Goal: Transaction & Acquisition: Purchase product/service

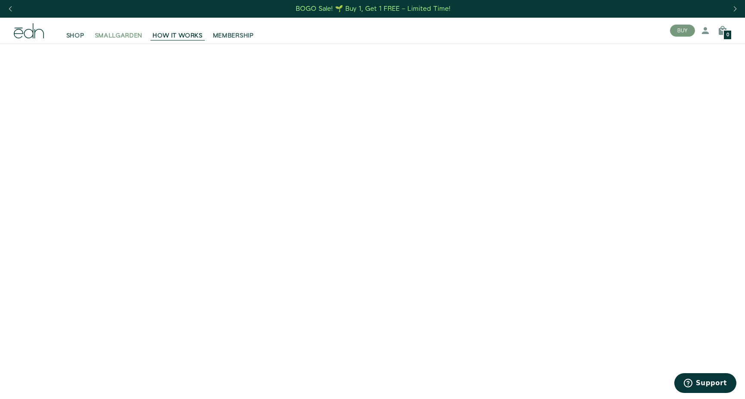
click at [139, 40] on span "SMALLGARDEN" at bounding box center [119, 35] width 48 height 9
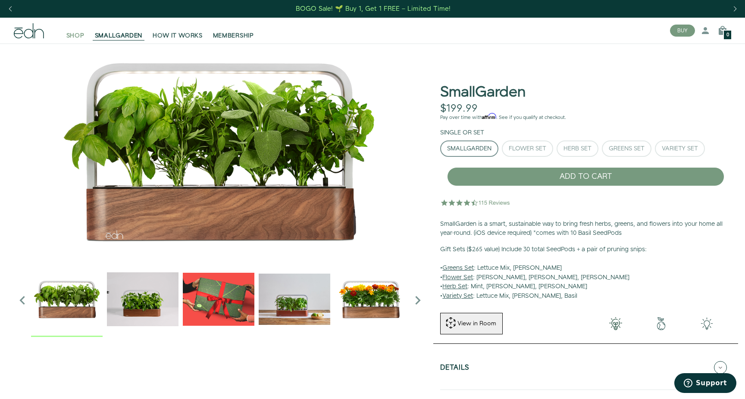
click at [78, 38] on span "SHOP" at bounding box center [75, 35] width 18 height 9
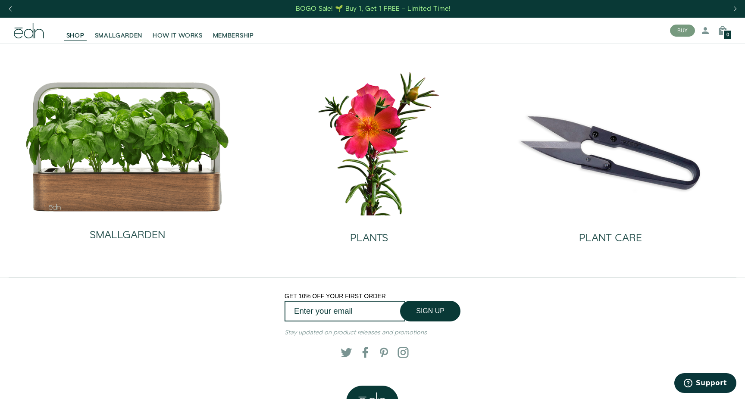
click at [78, 38] on span "SHOP" at bounding box center [75, 35] width 18 height 9
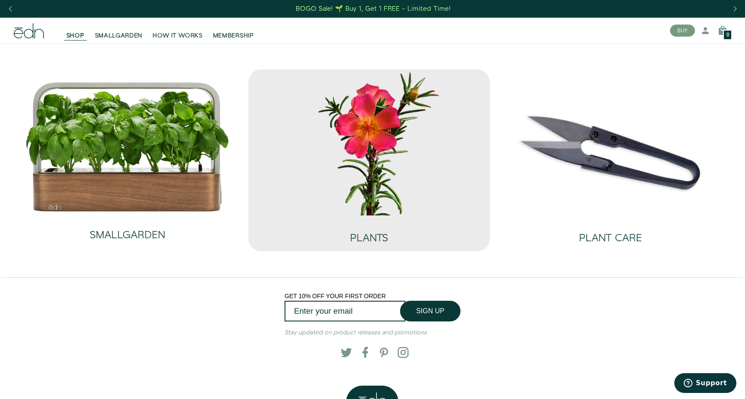
click at [372, 117] on img at bounding box center [369, 142] width 228 height 146
